Goal: Information Seeking & Learning: Learn about a topic

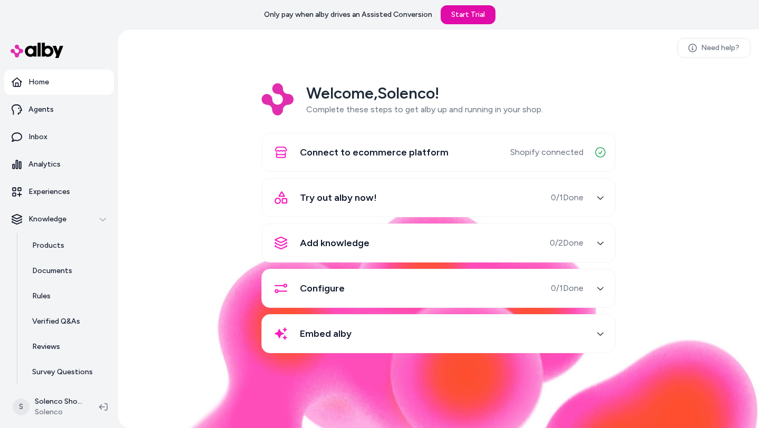
click at [603, 198] on icon "button" at bounding box center [599, 197] width 7 height 7
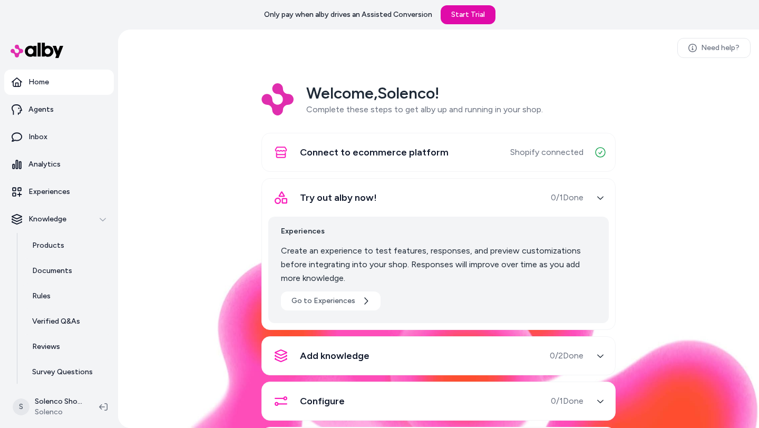
click at [603, 198] on icon "button" at bounding box center [599, 197] width 7 height 7
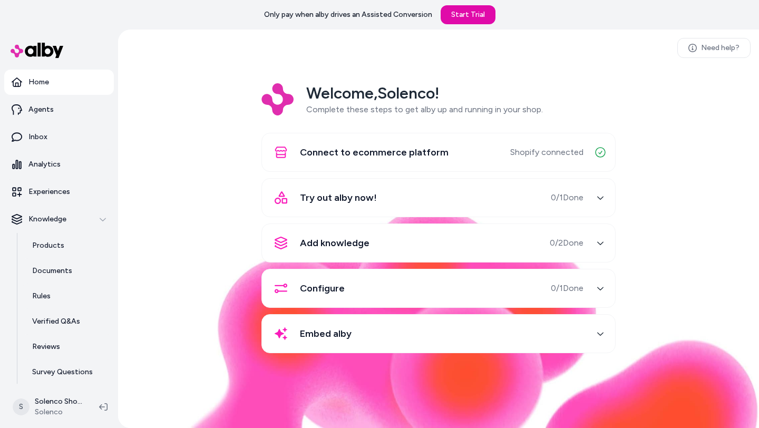
click at [600, 242] on icon "button" at bounding box center [599, 242] width 7 height 7
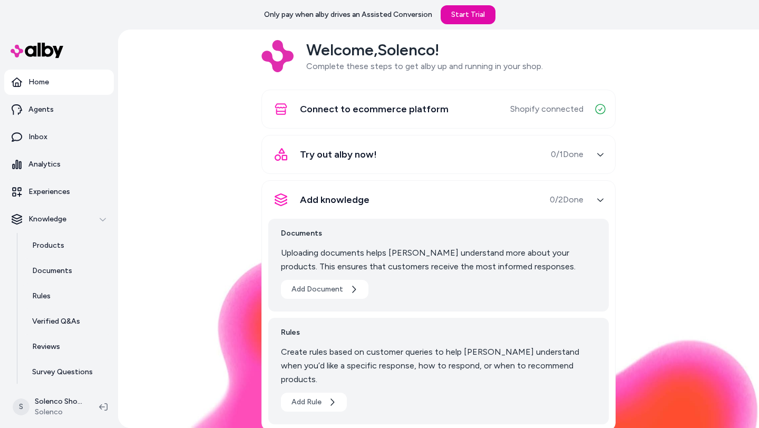
scroll to position [48, 0]
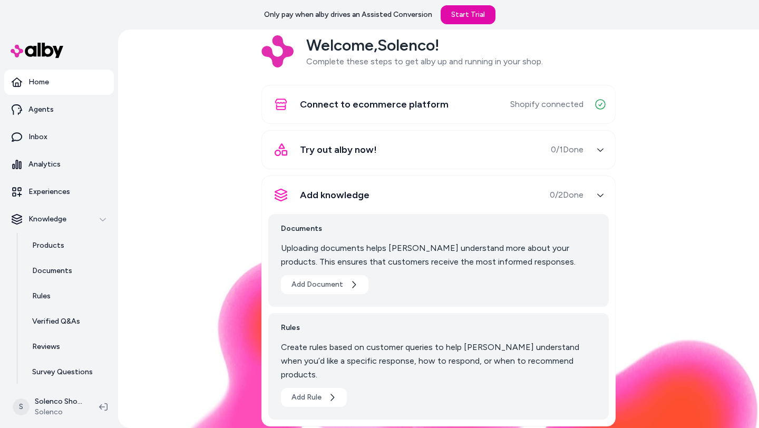
click at [602, 199] on div "button" at bounding box center [600, 195] width 17 height 17
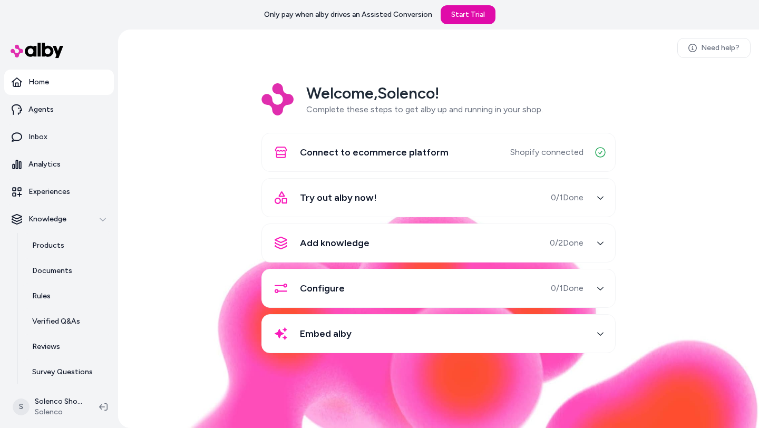
click at [597, 289] on icon "button" at bounding box center [599, 288] width 7 height 7
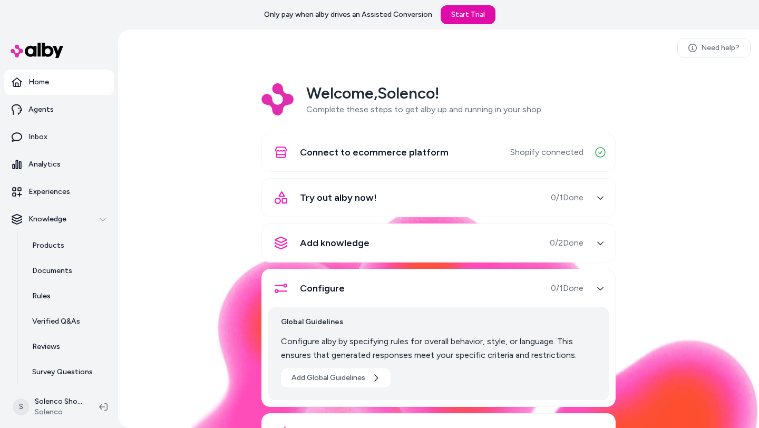
click at [597, 289] on icon "button" at bounding box center [599, 288] width 7 height 7
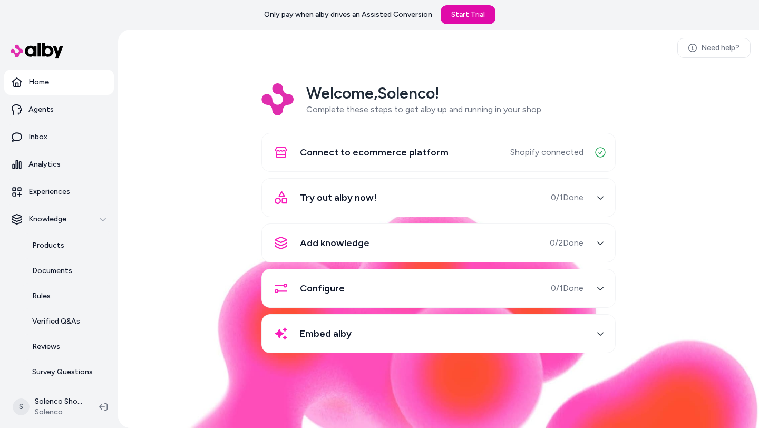
click at [591, 338] on button "Embed alby" at bounding box center [438, 333] width 340 height 25
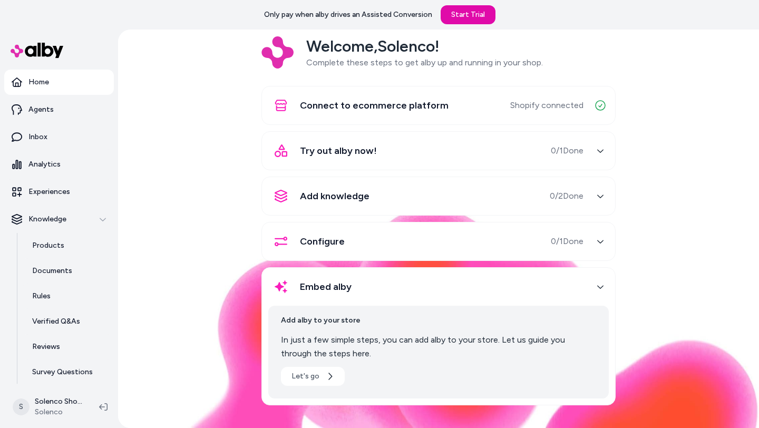
scroll to position [46, 0]
click at [326, 376] on icon "button" at bounding box center [330, 376] width 8 height 8
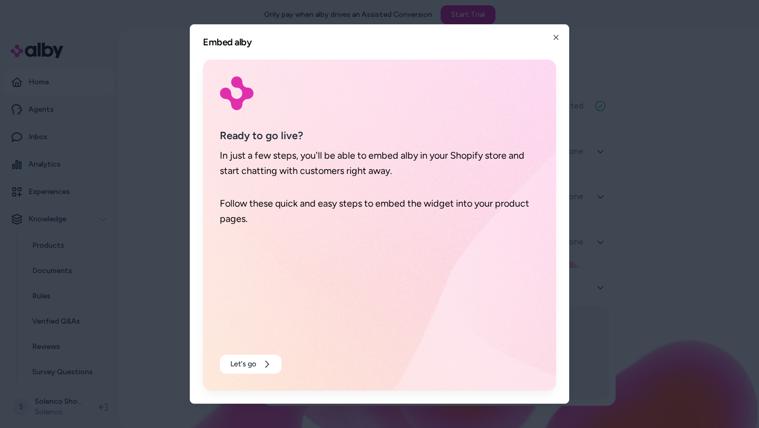
click at [172, 194] on div at bounding box center [379, 214] width 759 height 428
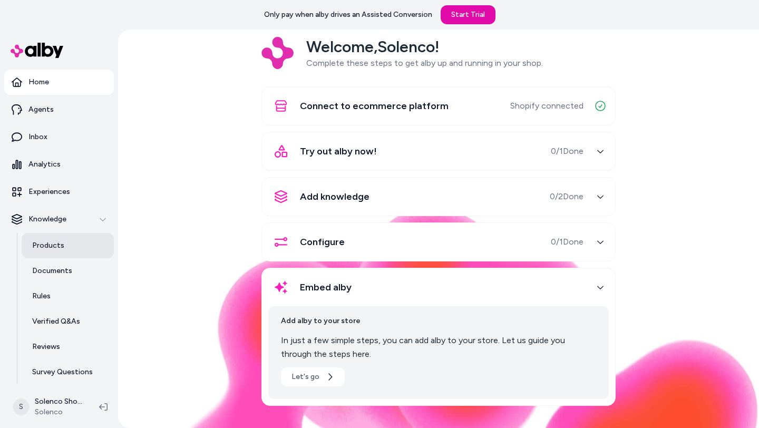
click at [58, 250] on p "Products" at bounding box center [48, 245] width 32 height 11
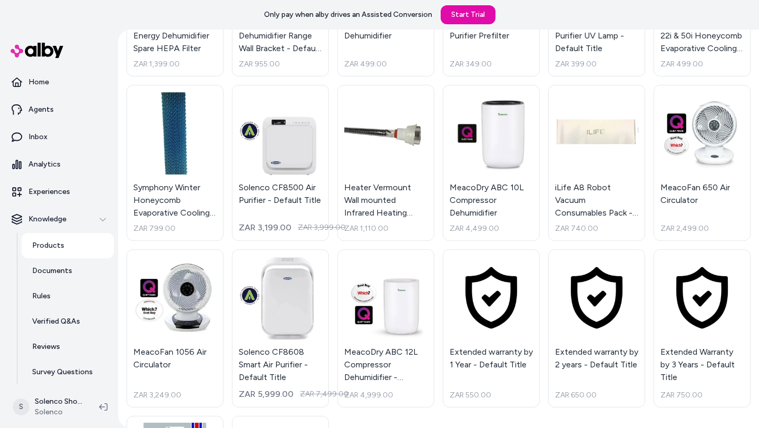
scroll to position [196, 0]
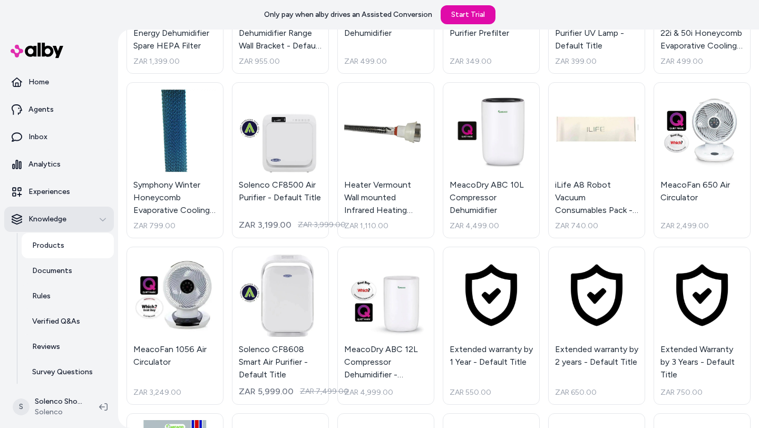
click at [56, 221] on p "Knowledge" at bounding box center [47, 219] width 38 height 11
